Goal: Task Accomplishment & Management: Complete application form

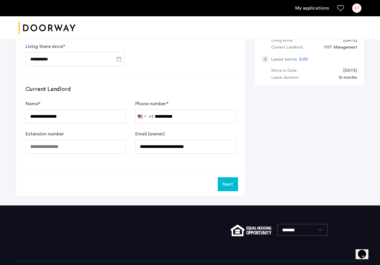
scroll to position [317, 0]
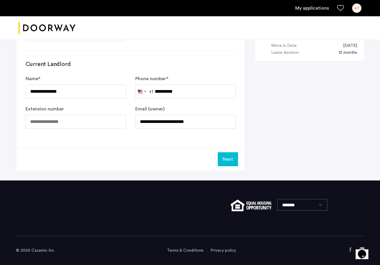
click at [225, 157] on button "Next" at bounding box center [228, 159] width 20 height 14
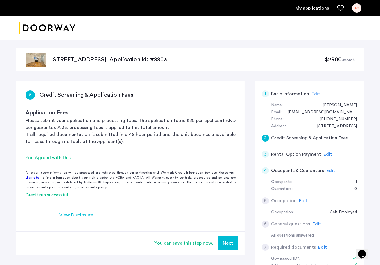
scroll to position [2, 0]
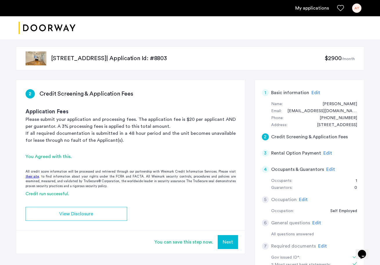
click at [234, 241] on button "Next" at bounding box center [228, 242] width 20 height 14
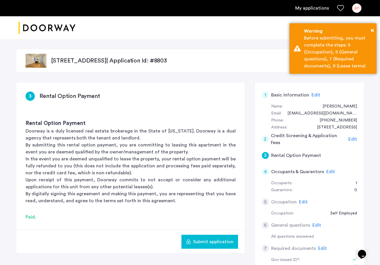
click at [231, 240] on span "Submit application" at bounding box center [213, 241] width 40 height 7
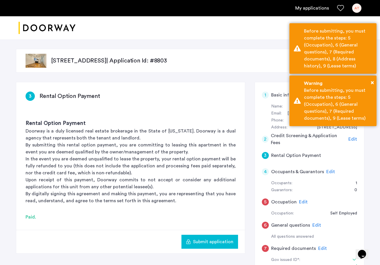
scroll to position [6, 0]
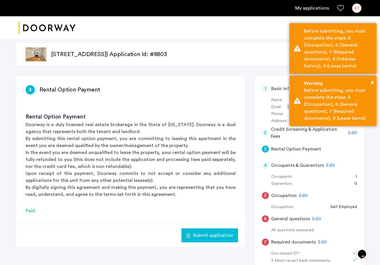
click at [119, 163] on p "In the event you are deemed unqualified to lease the property, your rental opti…" at bounding box center [131, 159] width 210 height 21
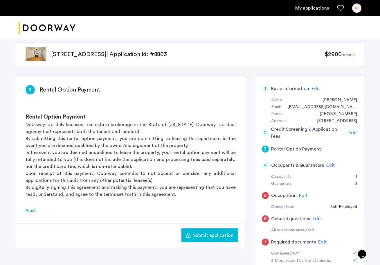
click at [281, 194] on h5 "Occupation" at bounding box center [284, 195] width 26 height 7
click at [280, 196] on h5 "Occupation" at bounding box center [284, 195] width 26 height 7
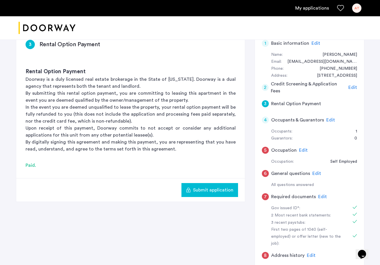
scroll to position [103, 0]
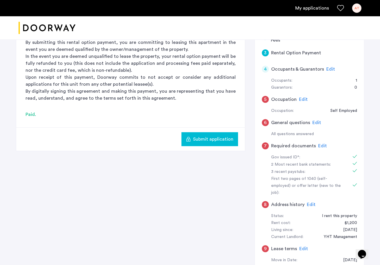
click at [31, 113] on div "Paid." at bounding box center [131, 114] width 210 height 7
click at [243, 143] on div "Submit application" at bounding box center [130, 139] width 229 height 24
click at [219, 140] on span "Submit application" at bounding box center [213, 139] width 40 height 7
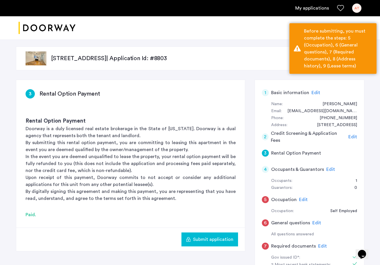
scroll to position [0, 0]
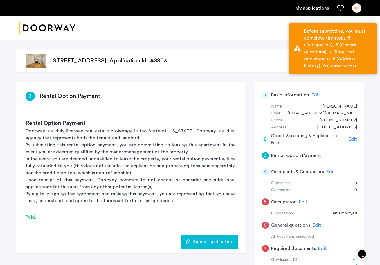
click at [167, 62] on p "[STREET_ADDRESS] | Application Id: #8803" at bounding box center [188, 61] width 274 height 8
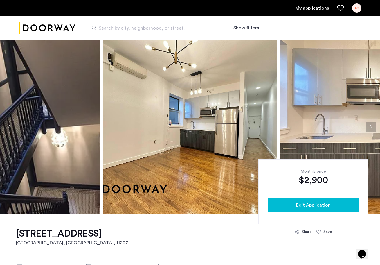
click at [347, 203] on div "Edit Application" at bounding box center [313, 205] width 82 height 7
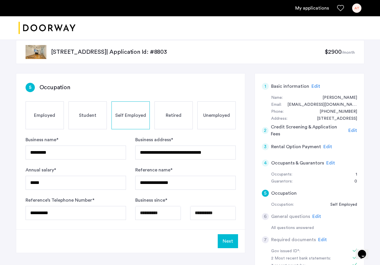
scroll to position [33, 0]
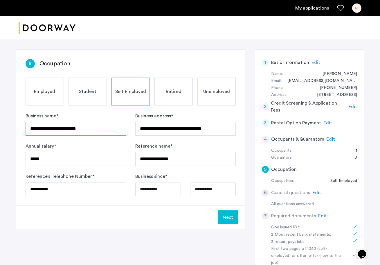
type input "**********"
click at [232, 220] on button "Next" at bounding box center [228, 217] width 20 height 14
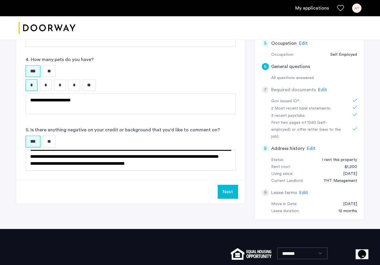
scroll to position [165, 0]
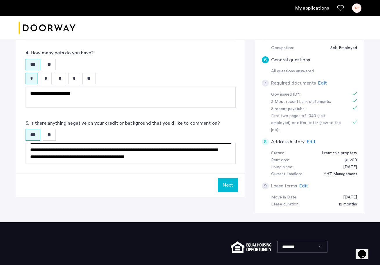
click at [230, 182] on button "Next" at bounding box center [228, 185] width 20 height 14
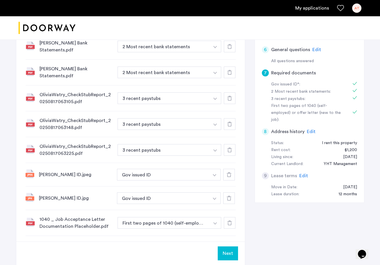
scroll to position [213, 0]
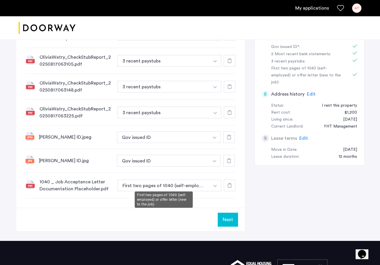
click at [134, 185] on button "First two pages of 1040 (self-employed) or offer letter (new to the job)" at bounding box center [164, 186] width 92 height 12
click at [55, 182] on div "1040 _ Job Acceptance Letter Documentation Placeholder.pdf" at bounding box center [76, 185] width 73 height 14
click at [54, 185] on div "1040 _ Job Acceptance Letter Documentation Placeholder.pdf" at bounding box center [76, 185] width 73 height 14
click at [54, 181] on div "1040 _ Job Acceptance Letter Documentation Placeholder.pdf" at bounding box center [76, 185] width 73 height 14
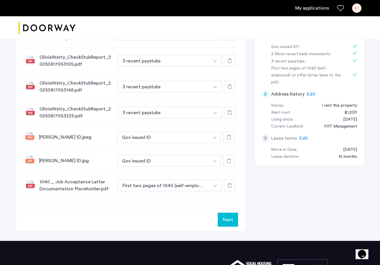
click at [215, 182] on button "button" at bounding box center [215, 186] width 12 height 12
click at [213, 183] on button "button" at bounding box center [215, 186] width 12 height 12
click at [229, 185] on icon at bounding box center [229, 185] width 5 height 5
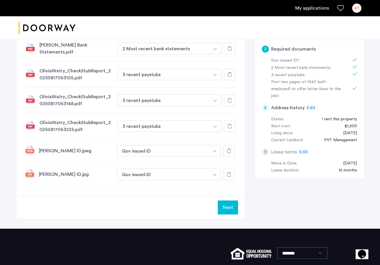
scroll to position [198, 0]
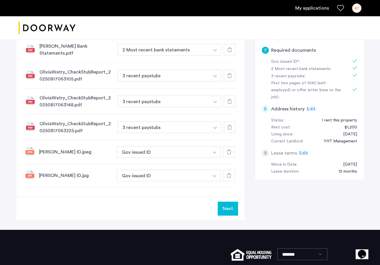
click at [232, 149] on div at bounding box center [229, 152] width 12 height 12
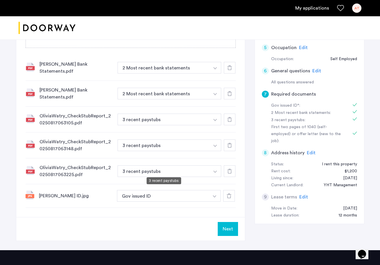
scroll to position [132, 0]
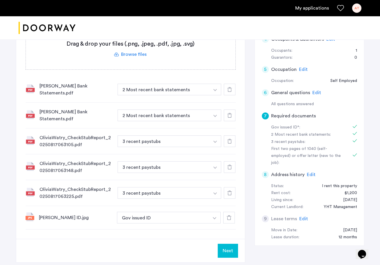
click at [228, 191] on icon at bounding box center [229, 193] width 5 height 5
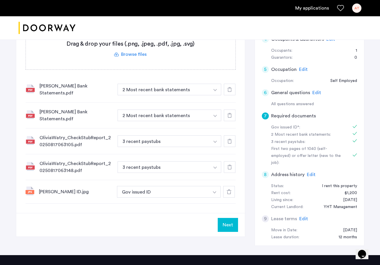
click at [229, 165] on icon at bounding box center [229, 167] width 5 height 5
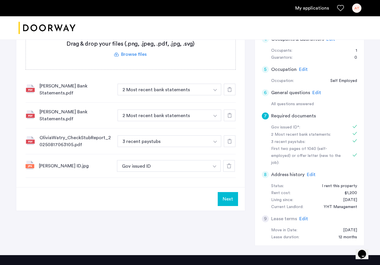
click at [229, 139] on icon at bounding box center [229, 141] width 5 height 5
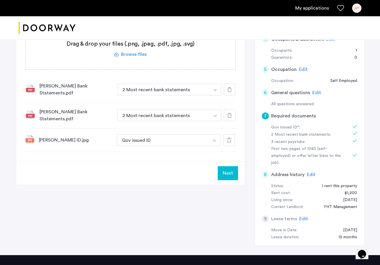
click at [227, 114] on div at bounding box center [230, 116] width 12 height 12
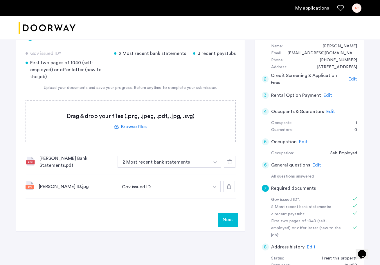
scroll to position [77, 0]
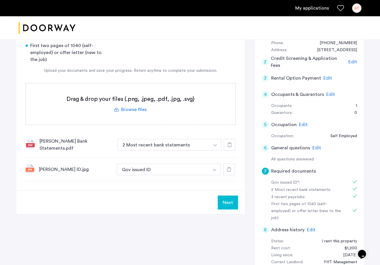
click at [61, 142] on div "[PERSON_NAME] Bank Statements.pdf" at bounding box center [76, 145] width 73 height 14
click at [226, 145] on div at bounding box center [230, 145] width 12 height 12
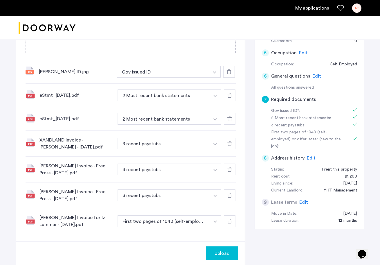
scroll to position [156, 0]
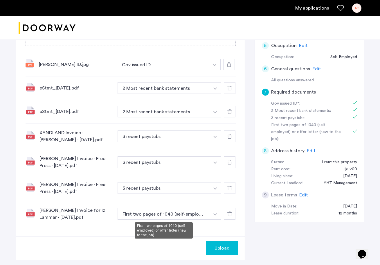
click at [141, 215] on button "First two pages of 1040 (self-employed) or offer letter (new to the job)" at bounding box center [164, 214] width 92 height 12
click at [145, 214] on button "First two pages of 1040 (self-employed) or offer letter (new to the job)" at bounding box center [164, 214] width 92 height 12
click at [213, 216] on button "button" at bounding box center [215, 214] width 12 height 12
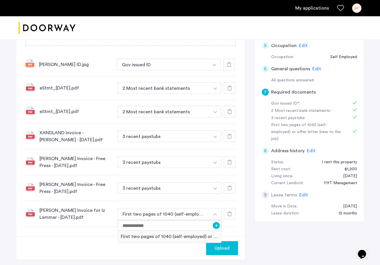
click at [215, 216] on img "button" at bounding box center [214, 214] width 3 height 2
click at [228, 164] on div at bounding box center [230, 162] width 12 height 12
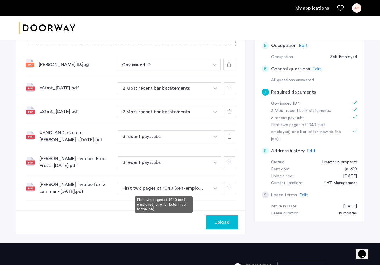
click at [198, 186] on button "First two pages of 1040 (self-employed) or offer letter (new to the job)" at bounding box center [164, 188] width 92 height 12
click at [198, 187] on button "First two pages of 1040 (self-employed) or offer letter (new to the job)" at bounding box center [164, 188] width 92 height 12
click at [212, 189] on button "button" at bounding box center [215, 188] width 12 height 12
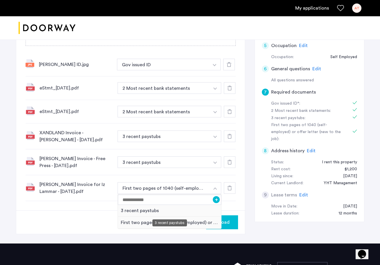
click at [193, 213] on div "3 recent paystubs" at bounding box center [170, 211] width 104 height 12
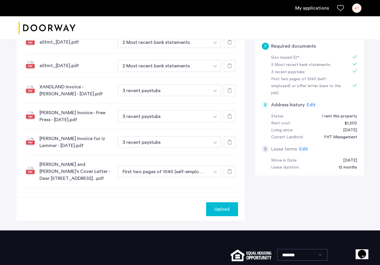
scroll to position [184, 0]
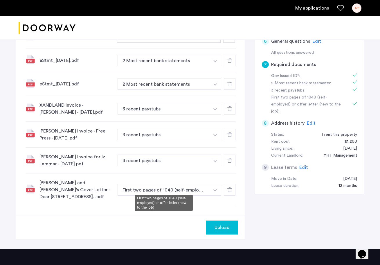
click at [165, 186] on button "First two pages of 1040 (self-employed) or offer letter (new to the job)" at bounding box center [164, 190] width 92 height 12
click at [213, 189] on img "button" at bounding box center [214, 190] width 3 height 2
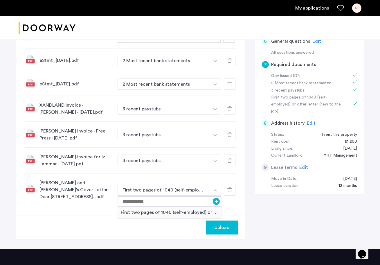
click at [213, 187] on button "button" at bounding box center [215, 190] width 12 height 12
click at [222, 224] on span "Upload" at bounding box center [222, 227] width 15 height 7
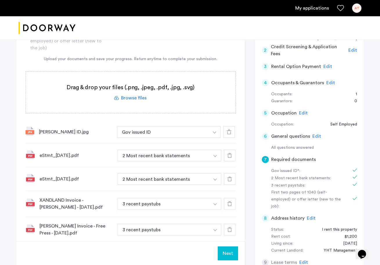
scroll to position [130, 0]
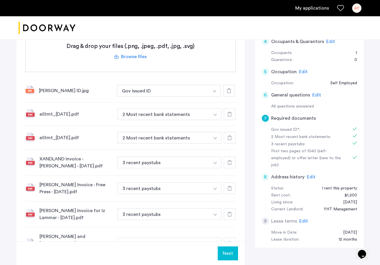
click at [228, 257] on button "Next" at bounding box center [228, 253] width 20 height 14
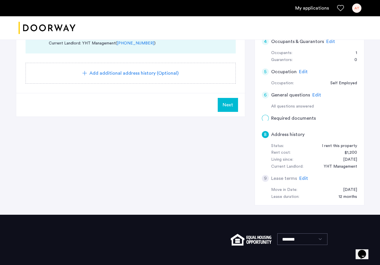
scroll to position [0, 0]
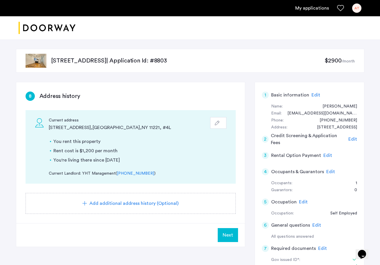
click at [224, 236] on span "Next" at bounding box center [228, 235] width 10 height 7
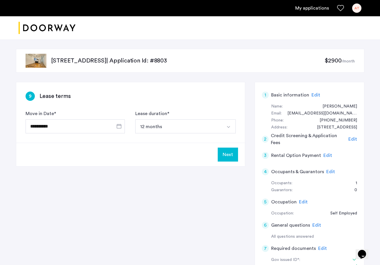
click at [224, 157] on button "Next" at bounding box center [228, 155] width 20 height 14
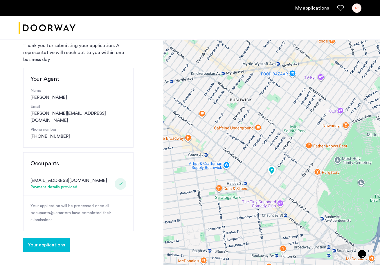
scroll to position [79, 0]
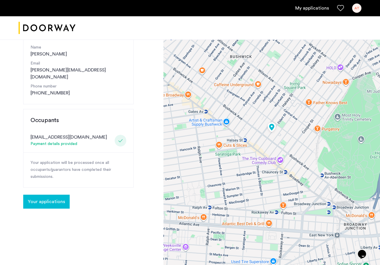
click at [54, 198] on span "Your applications" at bounding box center [46, 201] width 37 height 7
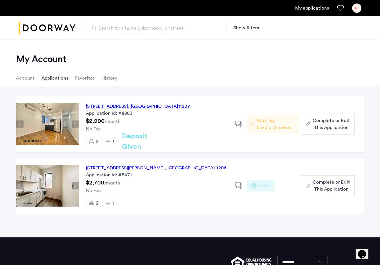
click at [262, 122] on span "Waiting Landlord review" at bounding box center [275, 124] width 37 height 14
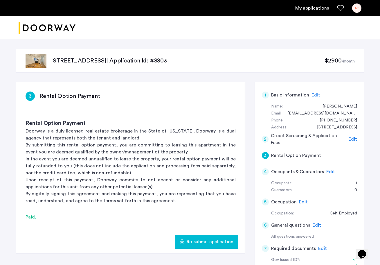
scroll to position [4, 0]
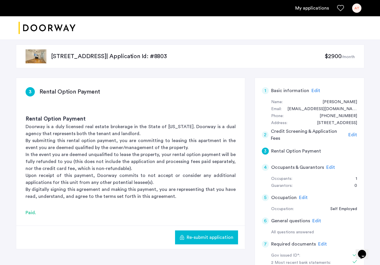
click at [328, 165] on span "Edit" at bounding box center [330, 167] width 9 height 5
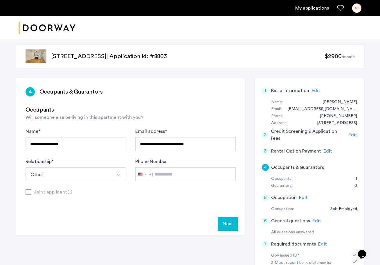
click at [171, 201] on div "**********" at bounding box center [130, 145] width 229 height 134
click at [95, 120] on span "Will someone else be living in this apartment with you?" at bounding box center [85, 117] width 118 height 5
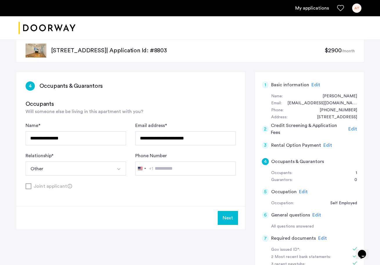
scroll to position [15, 0]
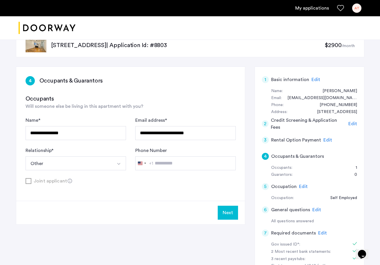
click at [190, 193] on div "**********" at bounding box center [130, 134] width 229 height 134
click at [229, 210] on button "Next" at bounding box center [228, 213] width 20 height 14
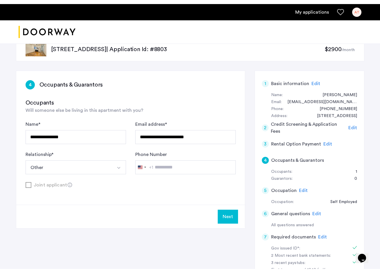
scroll to position [0, 0]
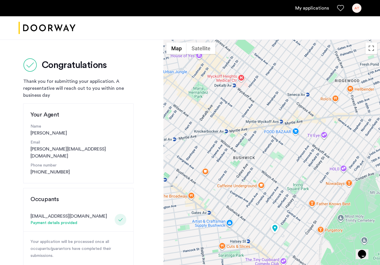
drag, startPoint x: 173, startPoint y: 170, endPoint x: 255, endPoint y: 276, distance: 134.1
click at [255, 265] on html "My applications AT Price Fee Availability Beds Baths Subway Neighborhoods Build…" at bounding box center [190, 132] width 380 height 265
